Goal: Find specific page/section: Find specific page/section

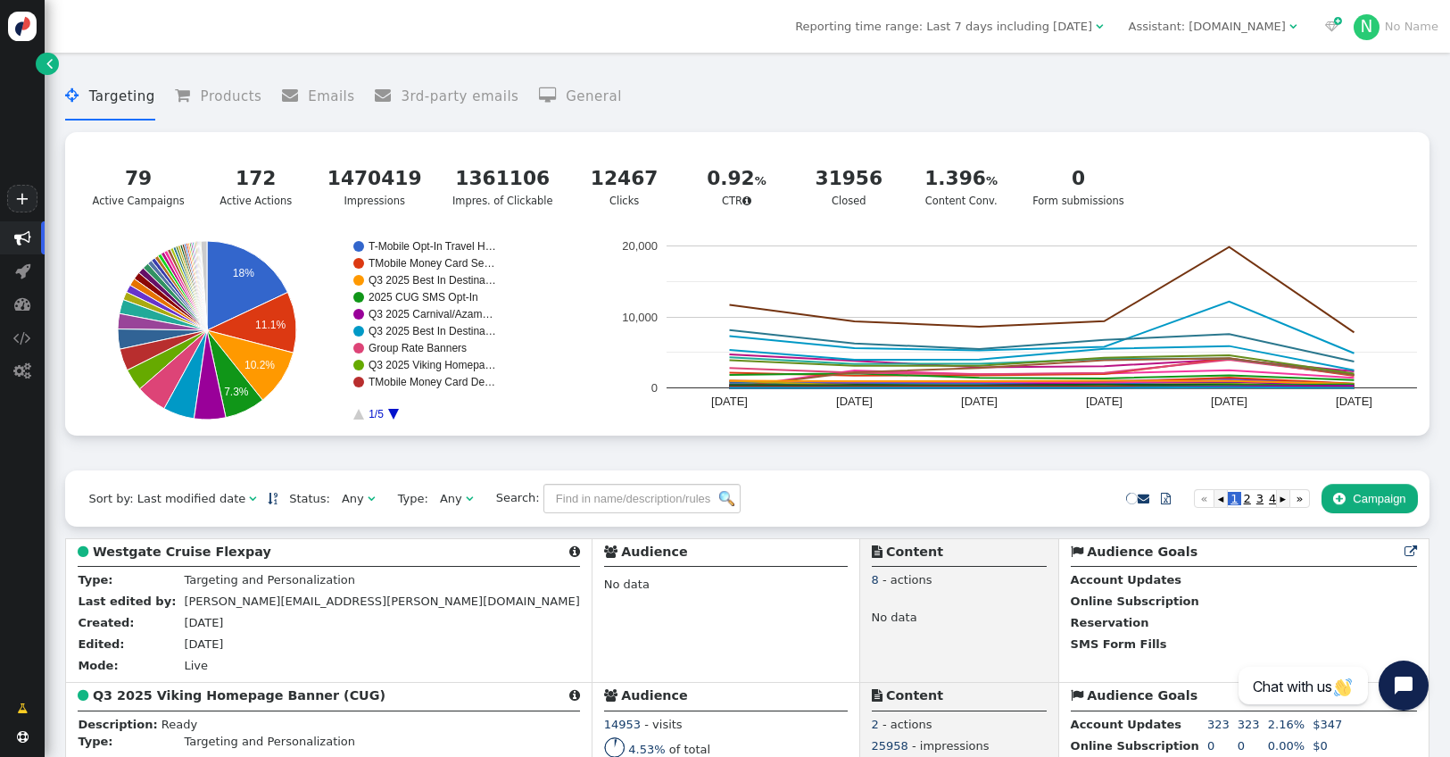
click at [1167, 29] on div "Assistant: [DOMAIN_NAME]" at bounding box center [1207, 27] width 157 height 18
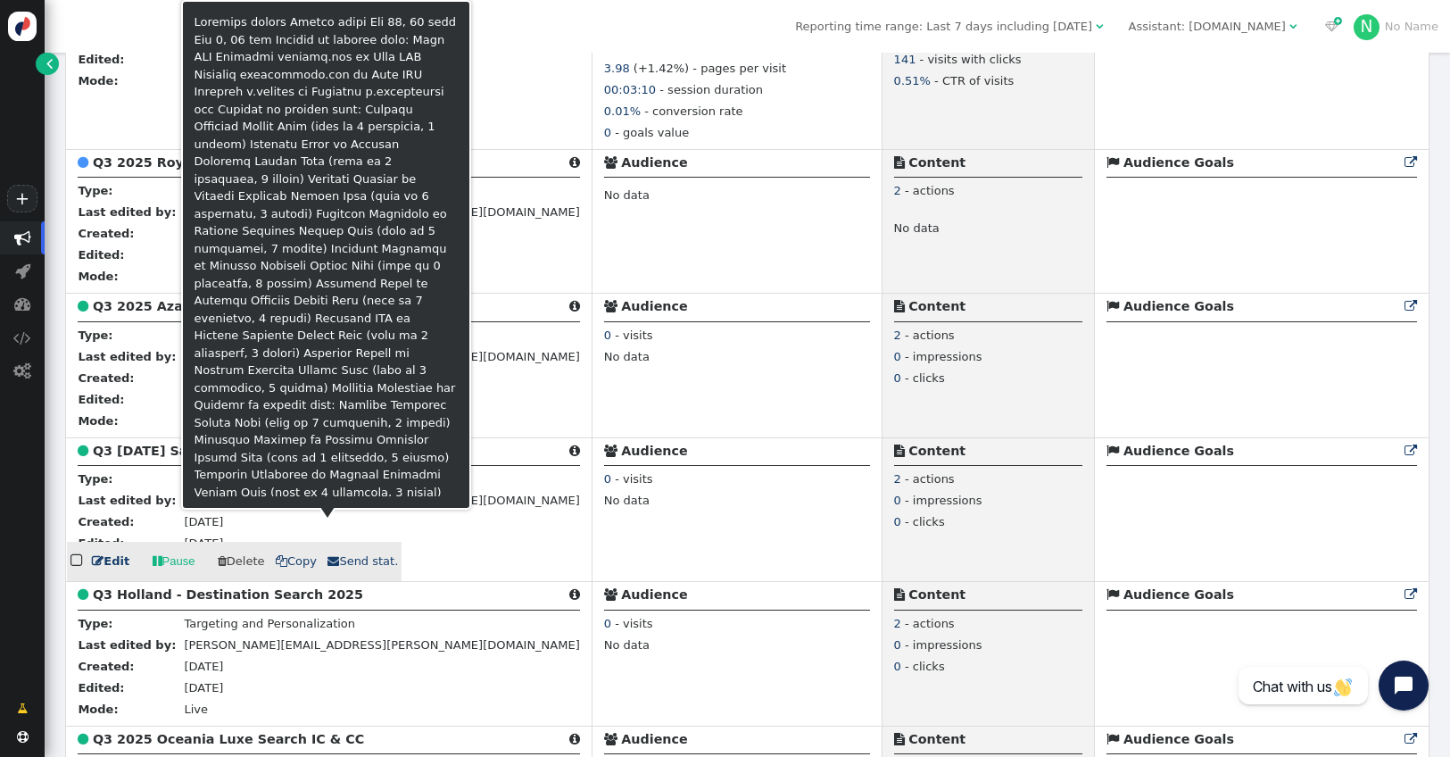
scroll to position [1957, 0]
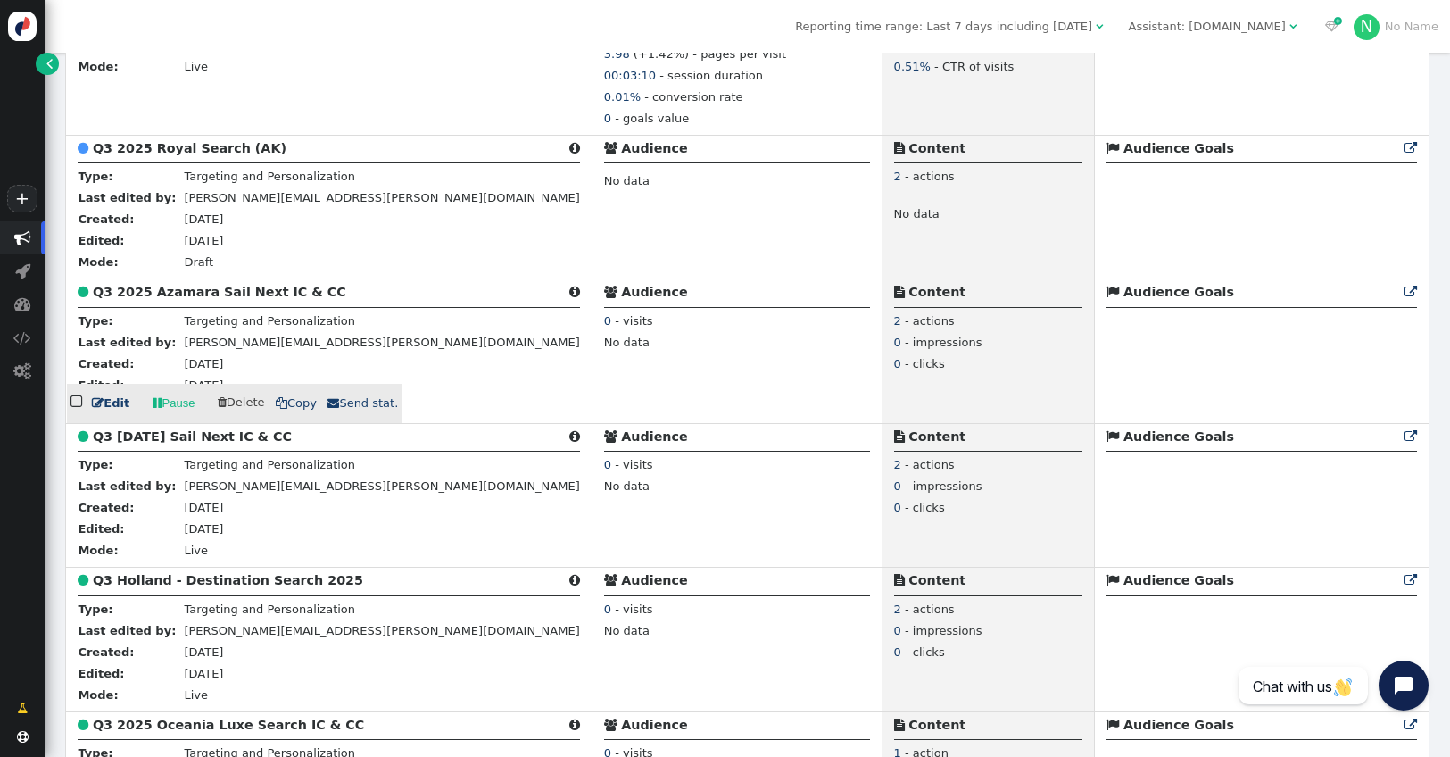
click at [274, 299] on b "Q3 2025 Azamara Sail Next IC & CC" at bounding box center [219, 292] width 253 height 14
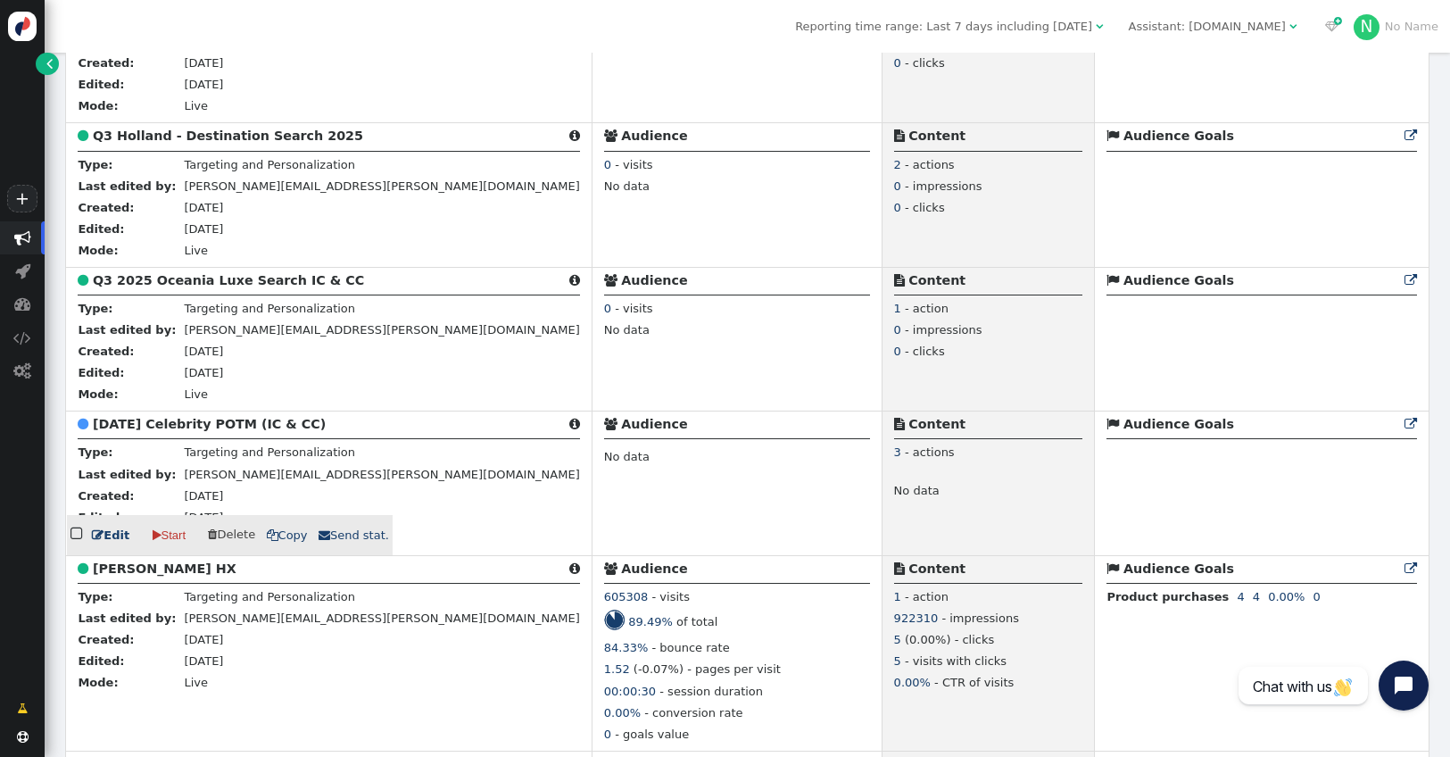
scroll to position [2403, 0]
